Goal: Contribute content

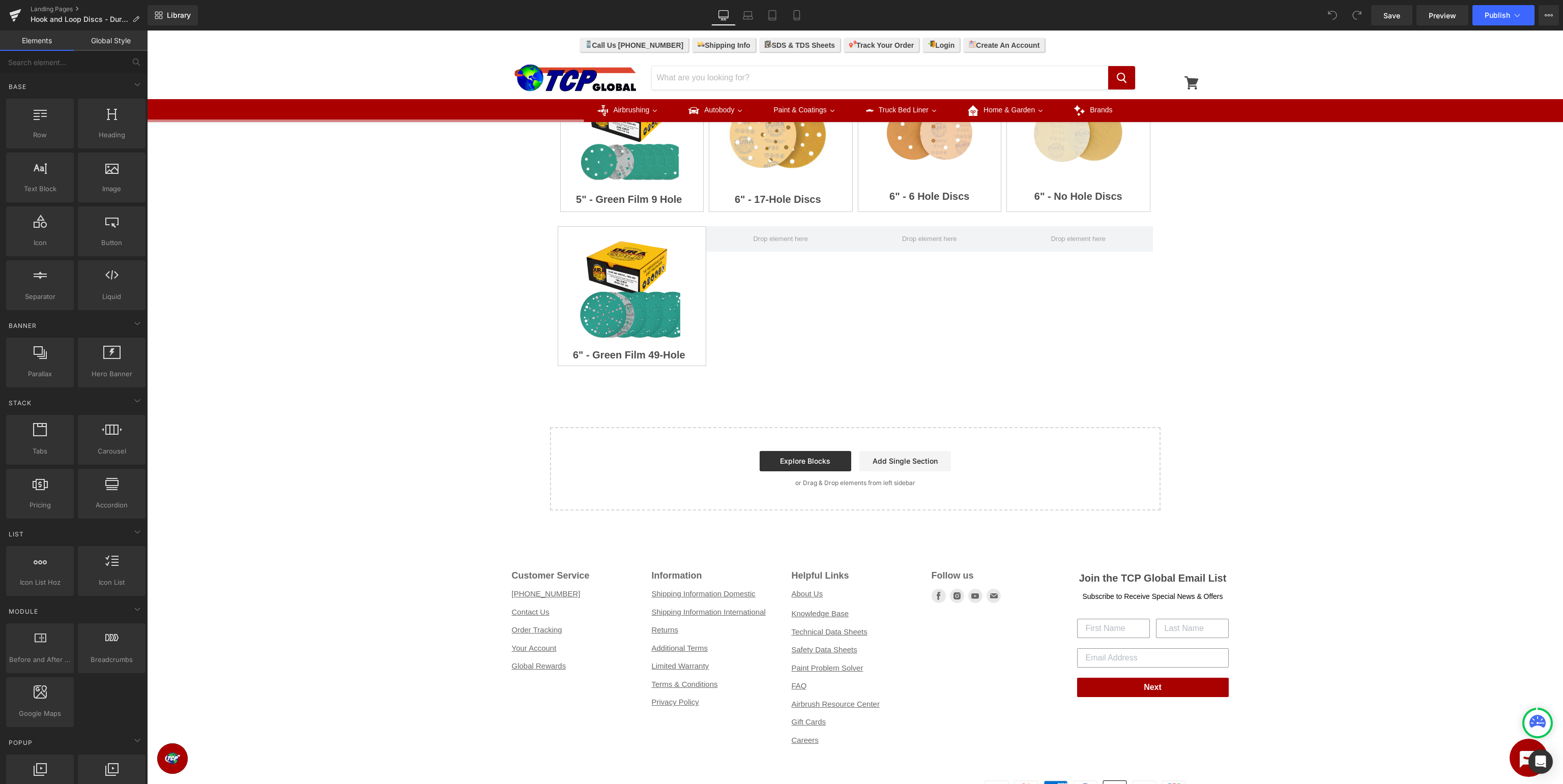
scroll to position [161, 0]
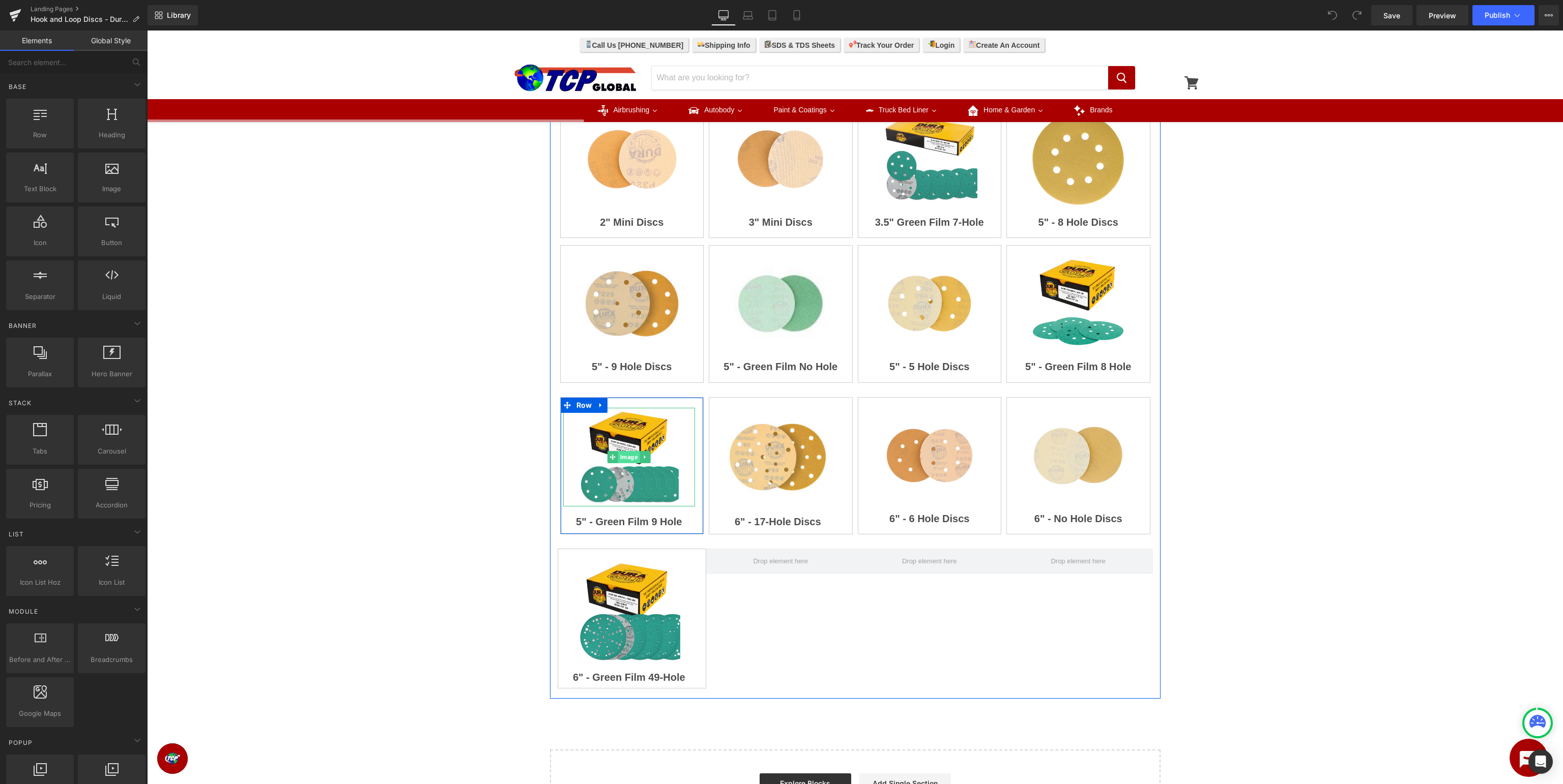
click at [631, 458] on span "Image" at bounding box center [629, 457] width 22 height 12
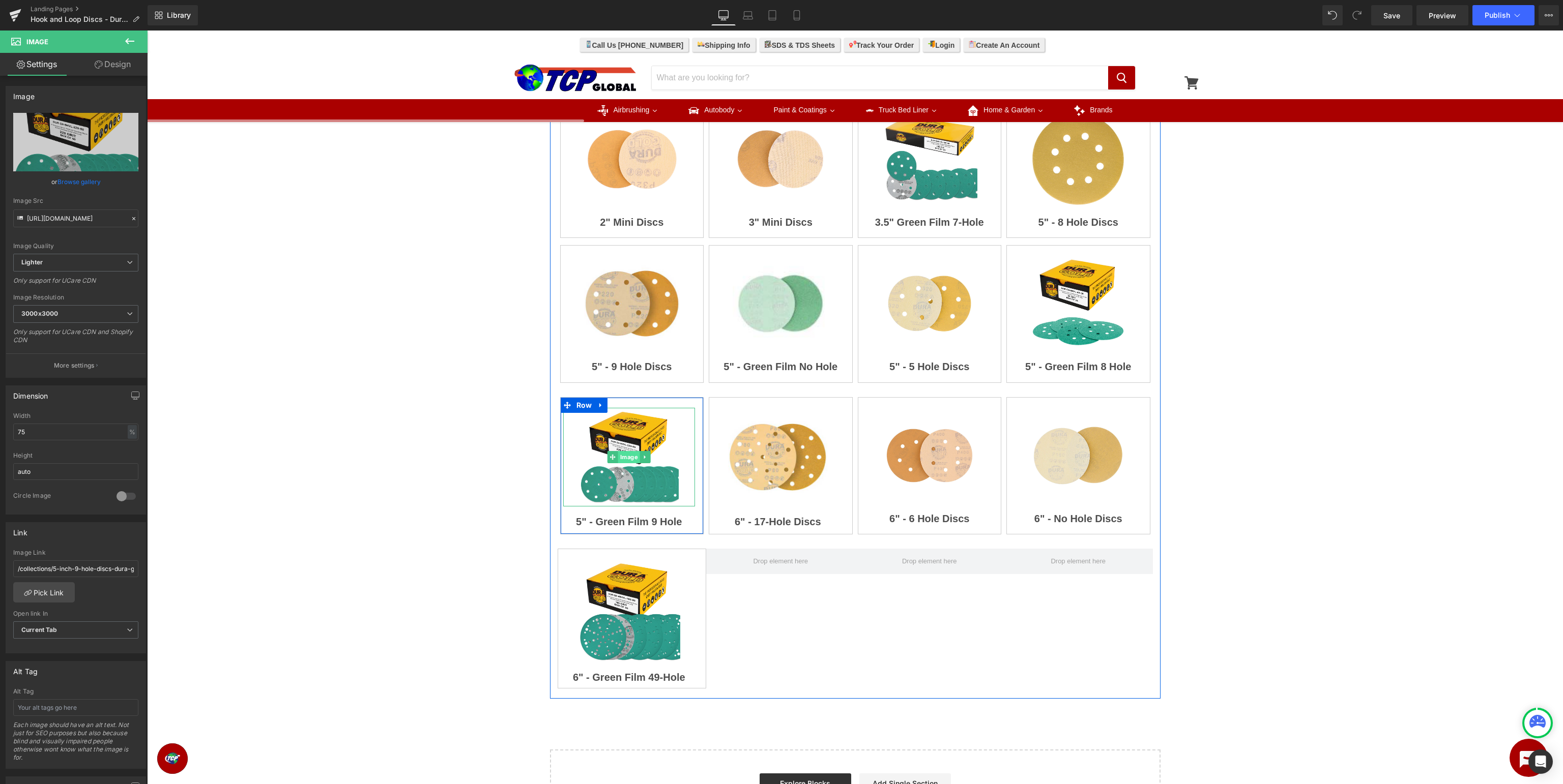
click at [632, 458] on span "Image" at bounding box center [629, 457] width 22 height 12
click at [56, 593] on link "Pick Link" at bounding box center [44, 592] width 61 height 20
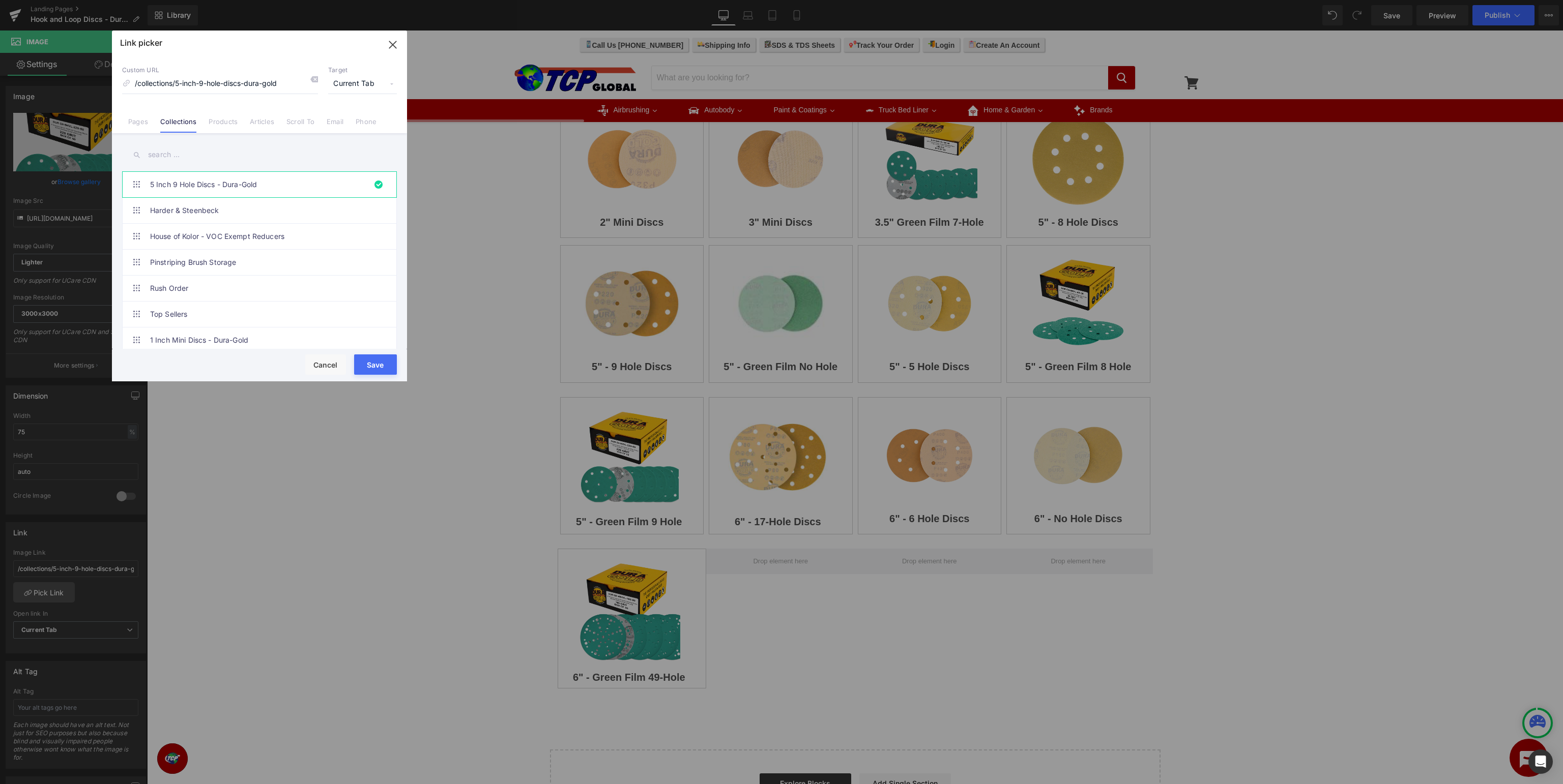
click at [236, 159] on input "text" at bounding box center [260, 154] width 275 height 23
paste input "5-green-film-9-hole-dura-gold"
type input "5-green-film-9-hole-dura-gold"
click at [200, 88] on input "/collections/5-inch-9-hole-discs-dura-gold" at bounding box center [220, 84] width 196 height 20
drag, startPoint x: 175, startPoint y: 82, endPoint x: 333, endPoint y: 80, distance: 158.0
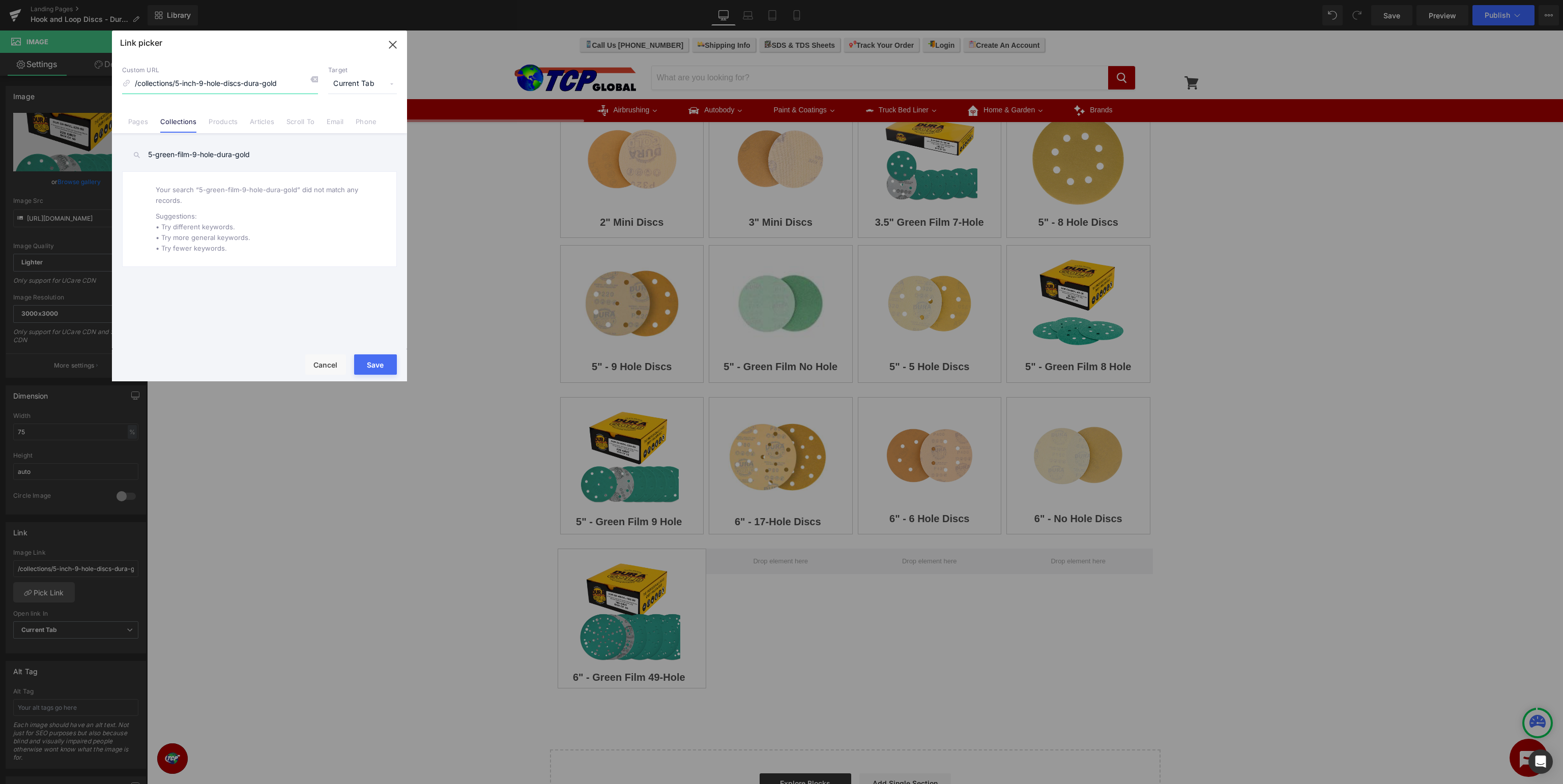
click at [318, 80] on input "/collections/5-inch-9-hole-discs-dura-gold" at bounding box center [220, 84] width 196 height 20
paste input "green-film-9-hole"
type input "/collections/5-green-film-9-hole-dura-gold"
click at [386, 366] on button "Save" at bounding box center [375, 364] width 43 height 20
type input "/collections/5-green-film-9-hole-dura-gold"
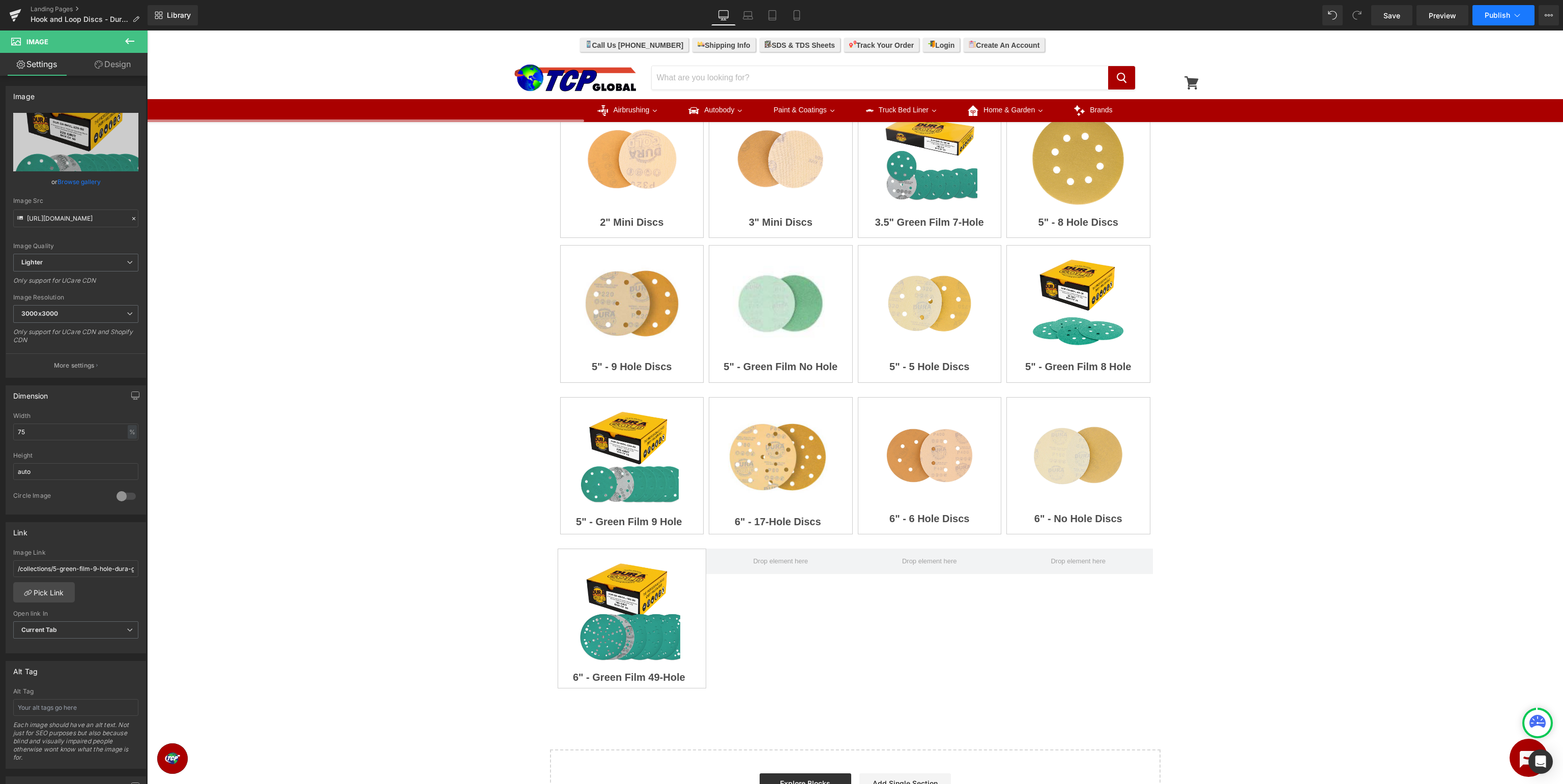
click at [1502, 16] on span "Publish" at bounding box center [1498, 15] width 26 height 8
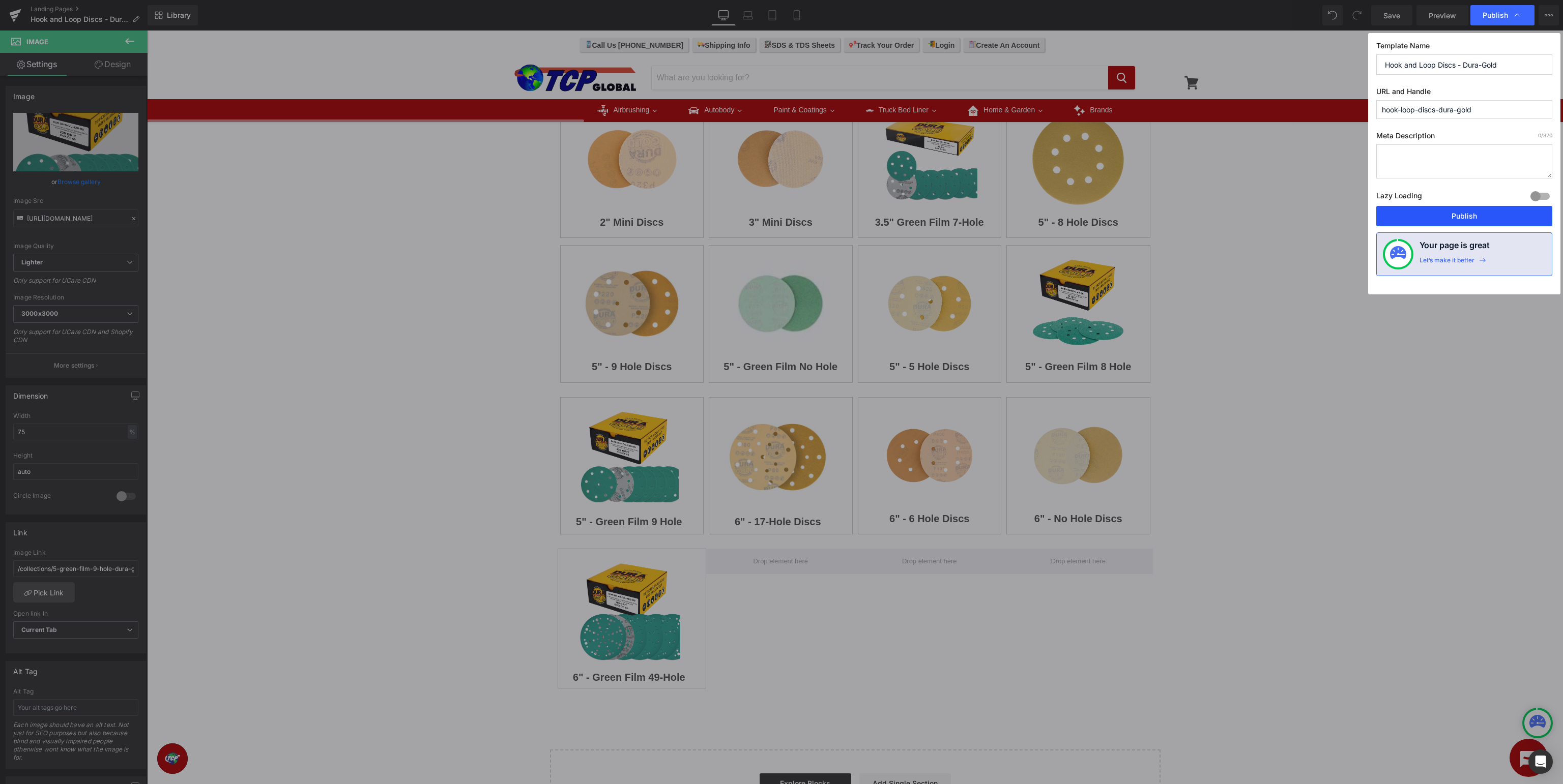
click at [1464, 214] on button "Publish" at bounding box center [1464, 216] width 176 height 20
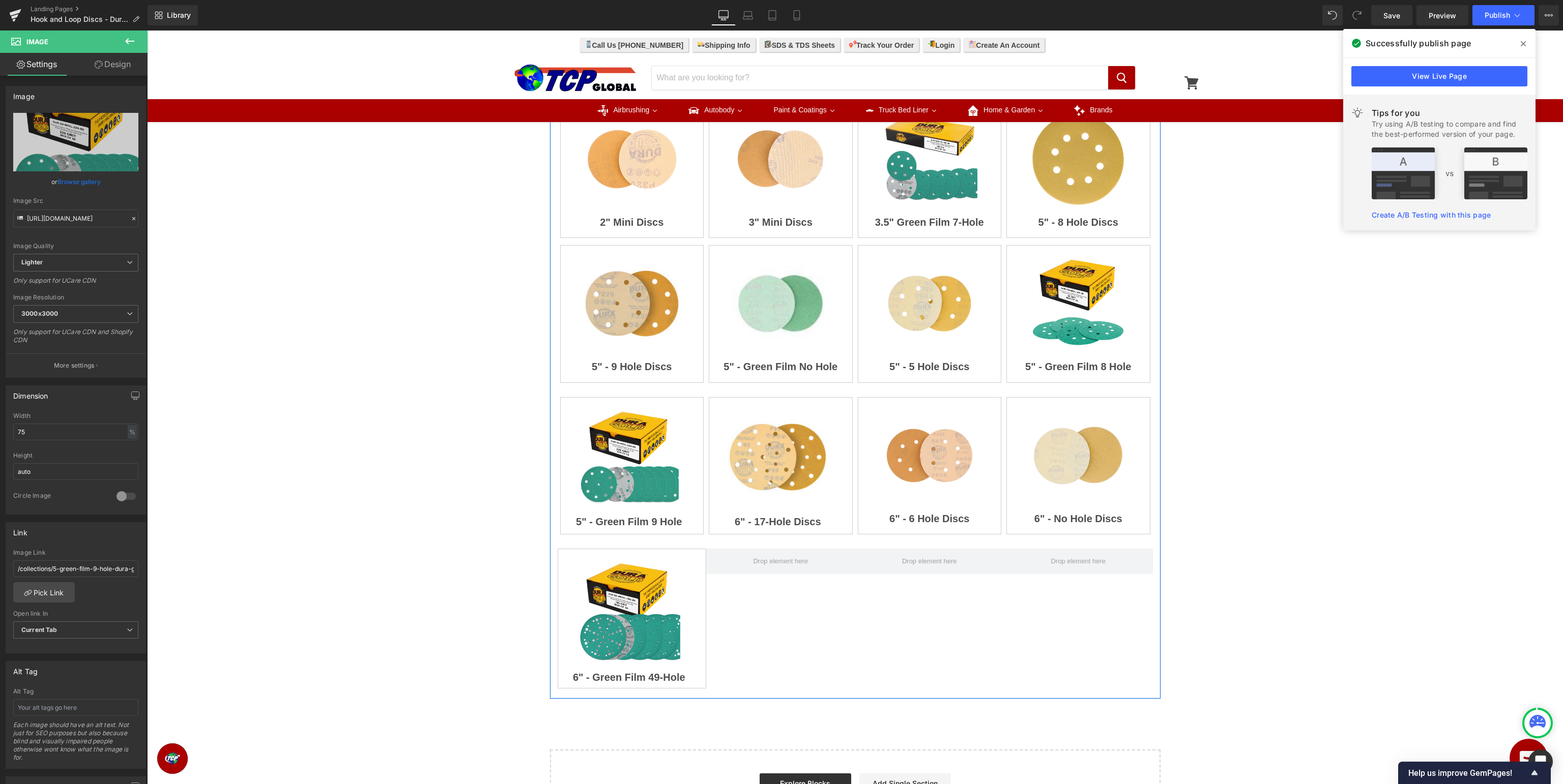
scroll to position [0, 0]
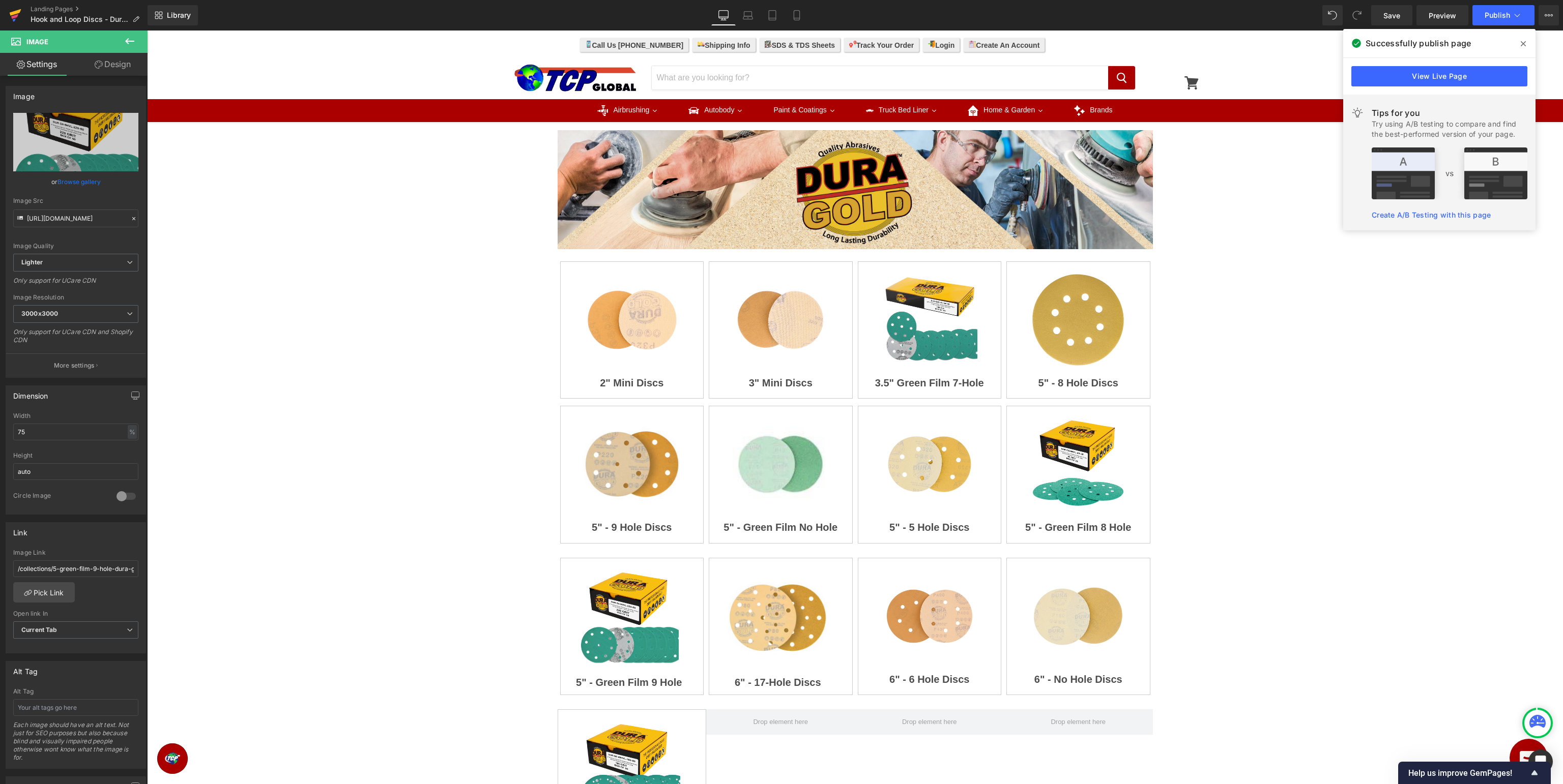
click at [20, 10] on icon at bounding box center [16, 12] width 12 height 7
